Goal: Navigation & Orientation: Find specific page/section

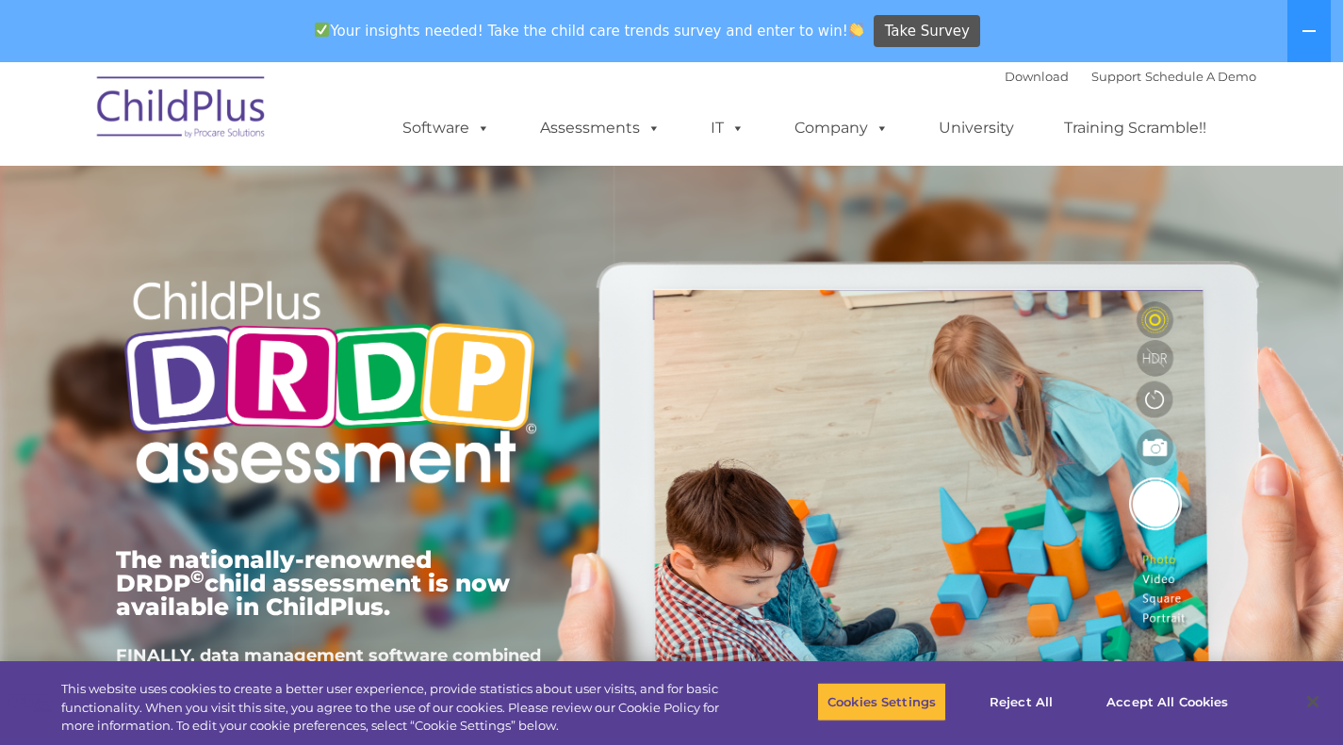
click at [1129, 70] on font "Download Support | Schedule A Demo" at bounding box center [1131, 76] width 252 height 15
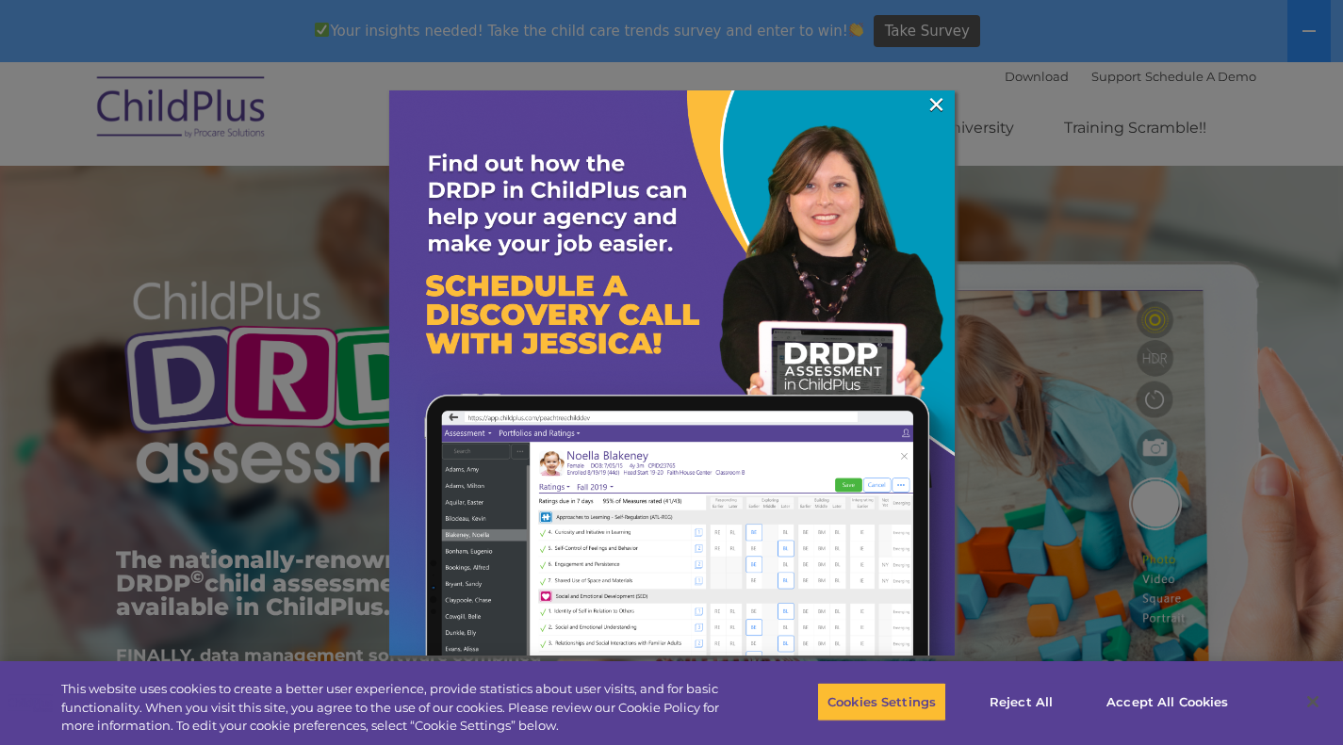
click at [932, 102] on link "×" at bounding box center [936, 104] width 22 height 19
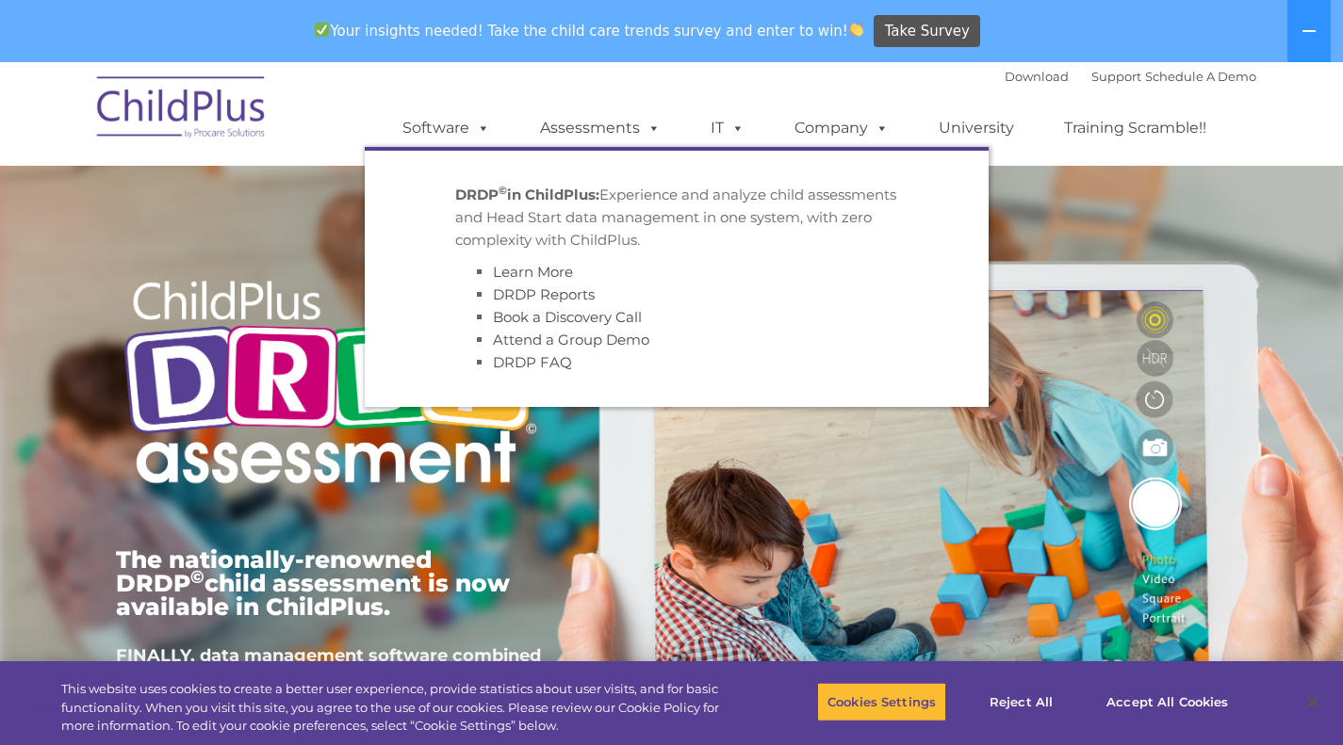
click at [617, 129] on link "Assessments" at bounding box center [600, 128] width 158 height 38
